Goal: Information Seeking & Learning: Find specific fact

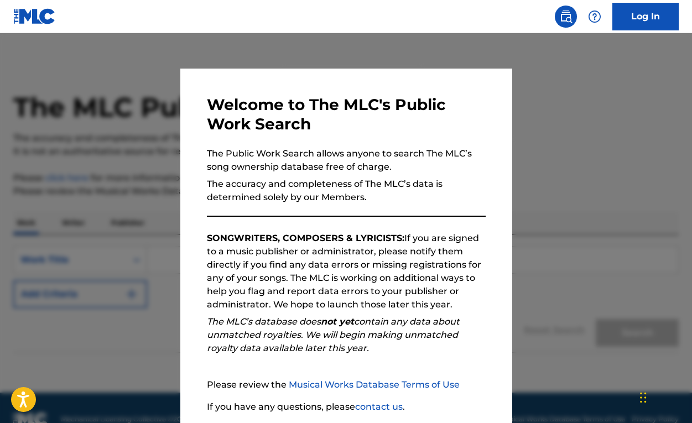
scroll to position [23, 0]
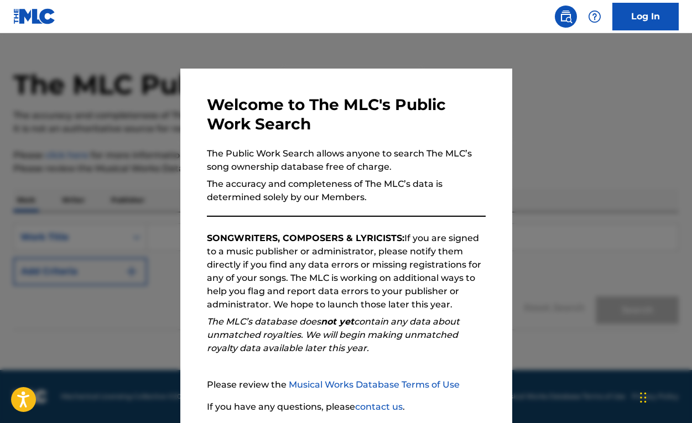
drag, startPoint x: 352, startPoint y: 104, endPoint x: 356, endPoint y: 69, distance: 35.6
click at [356, 69] on div "Welcome to The MLC's Public Work Search The Public Work Search allows anyone to…" at bounding box center [346, 288] width 332 height 438
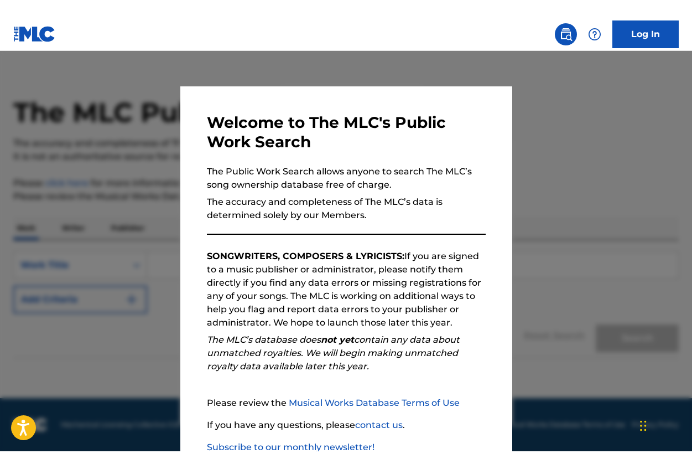
scroll to position [0, 0]
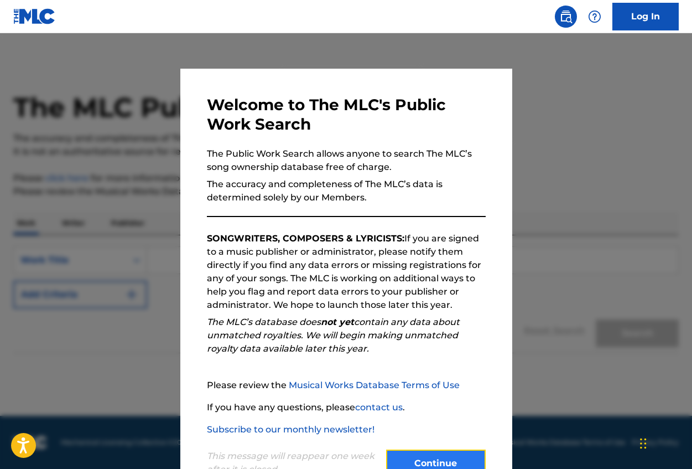
click at [435, 423] on button "Continue" at bounding box center [436, 463] width 100 height 28
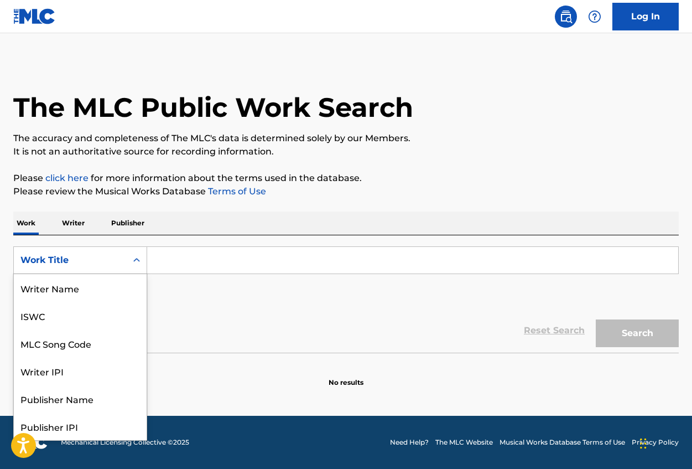
click at [141, 262] on icon "Search Form" at bounding box center [136, 260] width 11 height 11
click at [102, 344] on div "Publisher Name" at bounding box center [80, 343] width 133 height 28
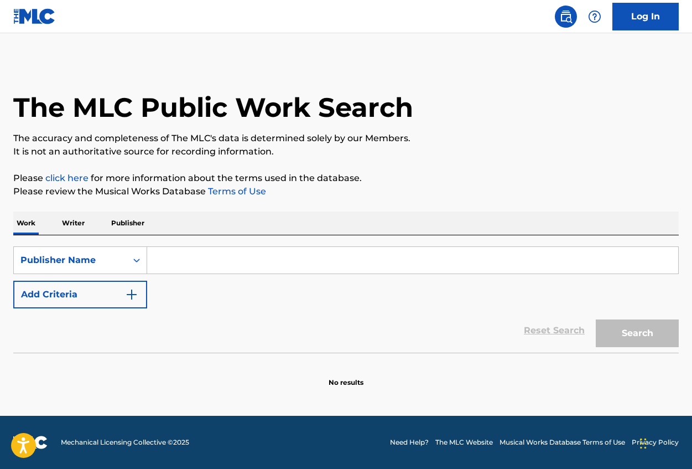
click at [178, 267] on input "Search Form" at bounding box center [412, 260] width 531 height 27
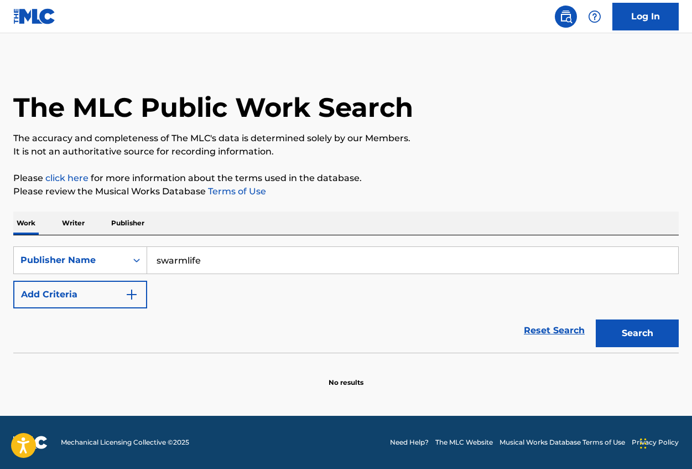
type input "swarmlife"
click at [596, 319] on button "Search" at bounding box center [637, 333] width 83 height 28
click at [637, 333] on button "Search" at bounding box center [637, 333] width 83 height 28
click at [134, 254] on div "Search Form" at bounding box center [137, 260] width 20 height 20
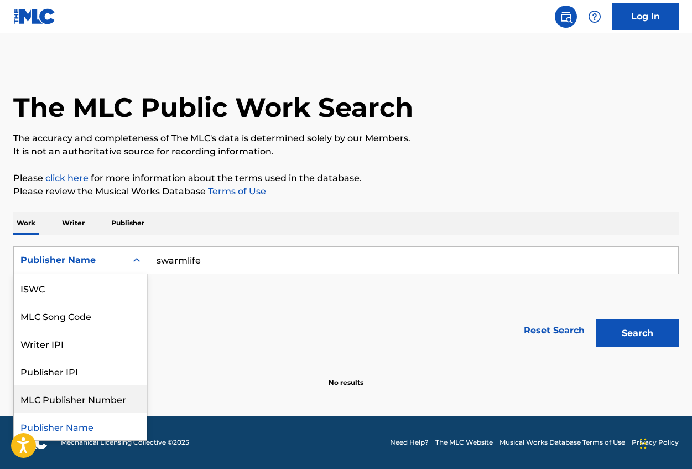
scroll to position [0, 0]
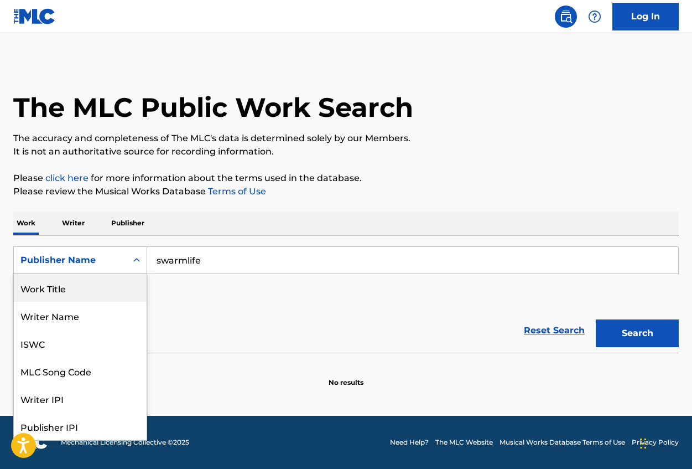
click at [91, 295] on div "Work Title" at bounding box center [80, 288] width 133 height 28
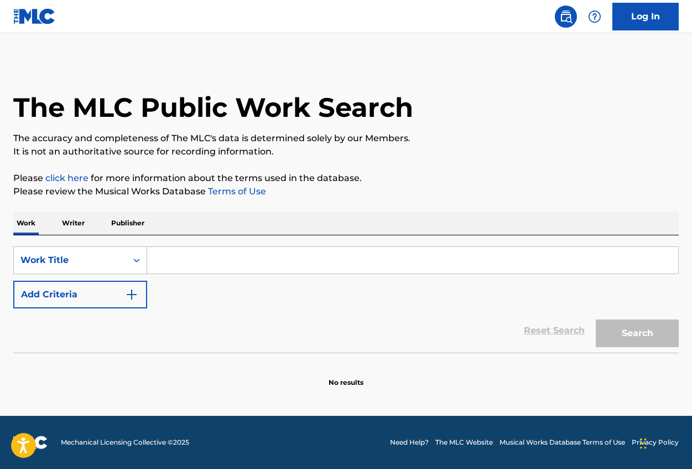
click at [217, 259] on input "Search Form" at bounding box center [412, 260] width 531 height 27
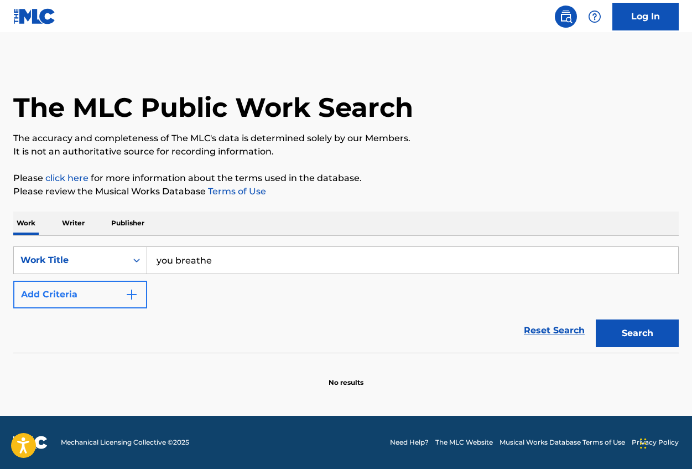
type input "you breathe"
click at [86, 298] on button "Add Criteria" at bounding box center [80, 295] width 134 height 28
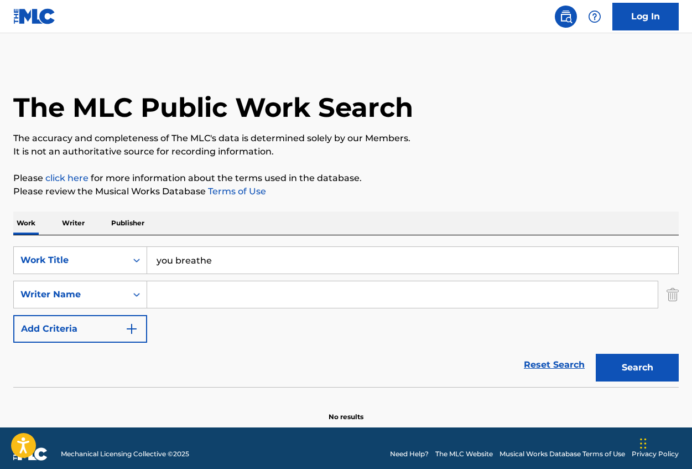
click at [177, 293] on input "Search Form" at bounding box center [402, 294] width 511 height 27
click at [596, 354] on button "Search" at bounding box center [637, 368] width 83 height 28
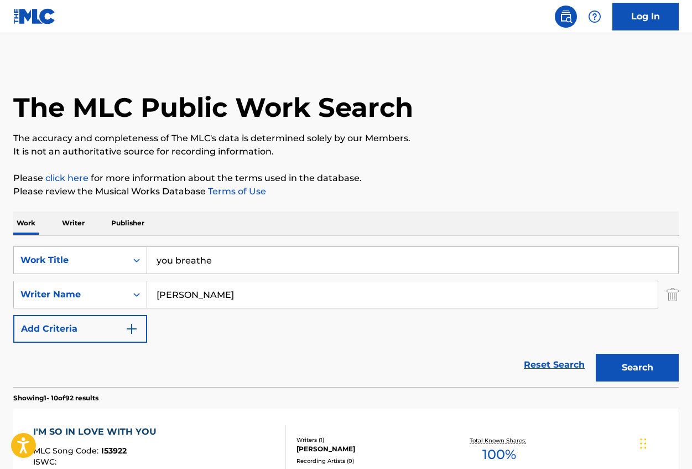
type input "[PERSON_NAME]"
click at [596, 354] on button "Search" at bounding box center [637, 368] width 83 height 28
